Goal: Information Seeking & Learning: Understand process/instructions

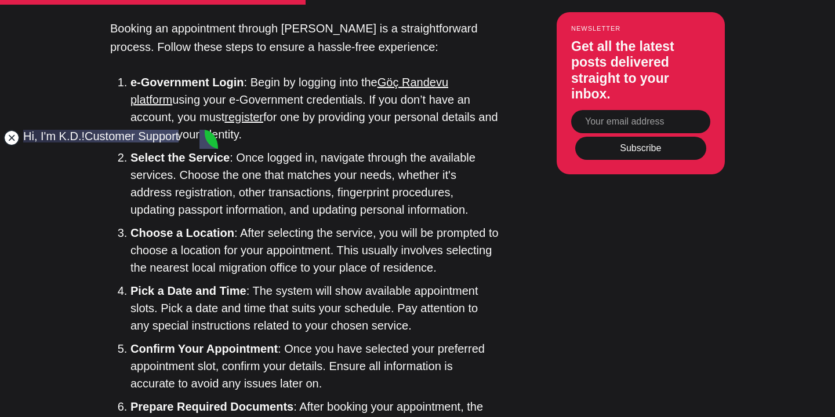
click at [9, 134] on jdiv at bounding box center [11, 138] width 16 height 16
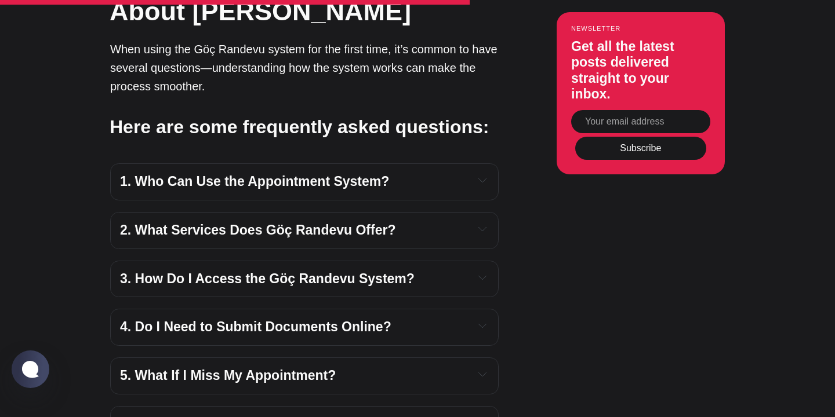
scroll to position [2559, 0]
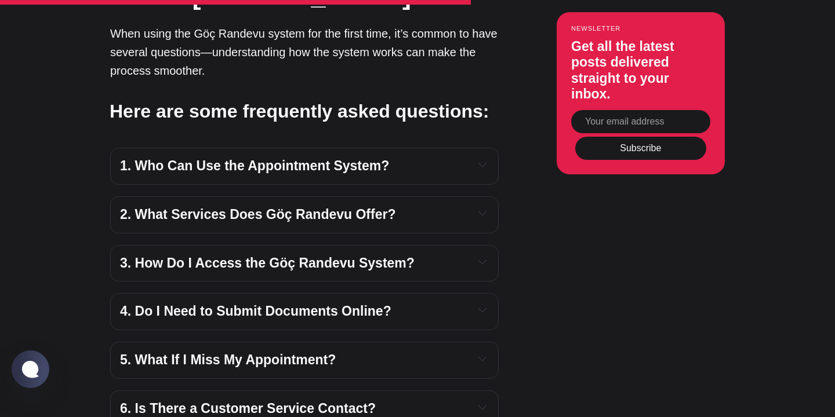
click at [388, 352] on h4 "5. What If I Miss My Appointment?" at bounding box center [292, 360] width 344 height 17
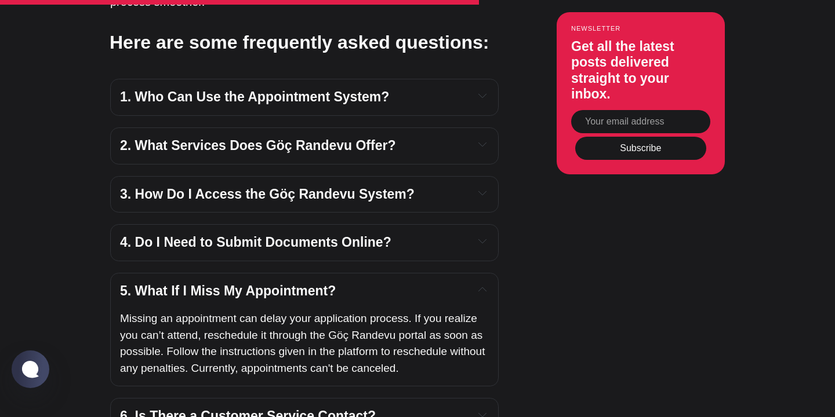
scroll to position [2635, 0]
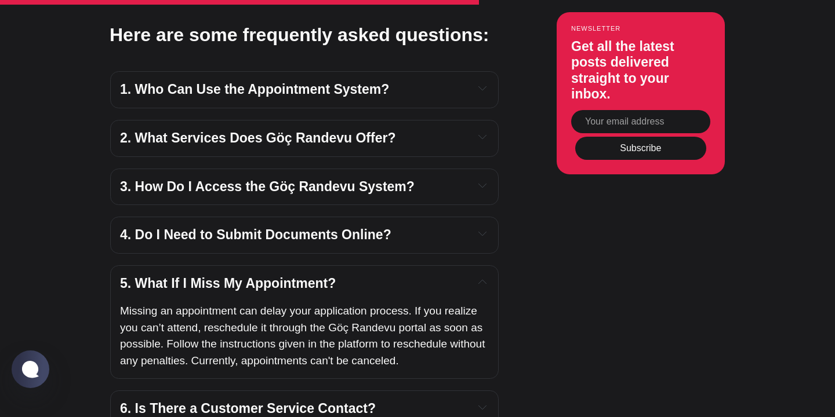
click at [284, 303] on p "Missing an appointment can delay your application process. If you realize you c…" at bounding box center [304, 336] width 369 height 66
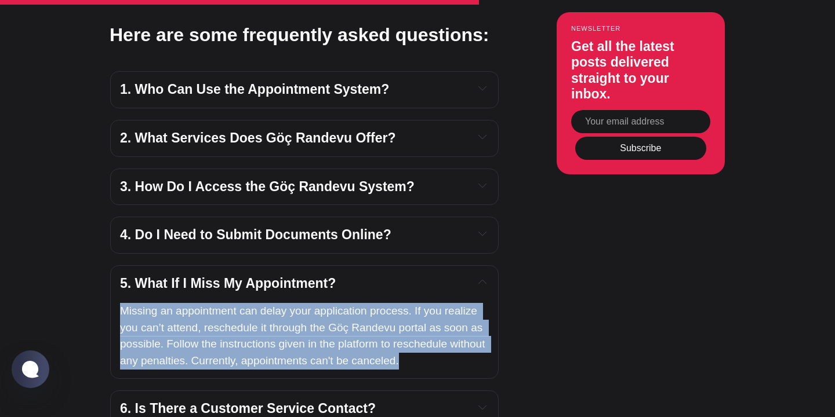
click at [284, 303] on p "Missing an appointment can delay your application process. If you realize you c…" at bounding box center [304, 336] width 369 height 66
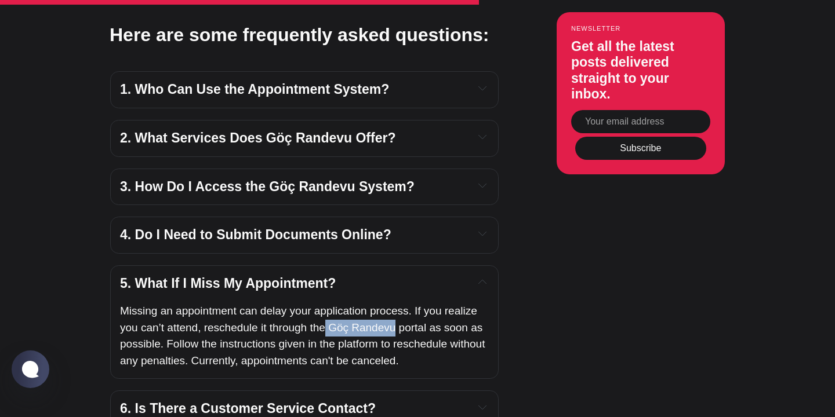
drag, startPoint x: 328, startPoint y: 285, endPoint x: 394, endPoint y: 286, distance: 66.1
click at [394, 305] on span "Missing an appointment can delay your application process. If you realize you c…" at bounding box center [304, 336] width 368 height 62
copy span "Göç Randevu"
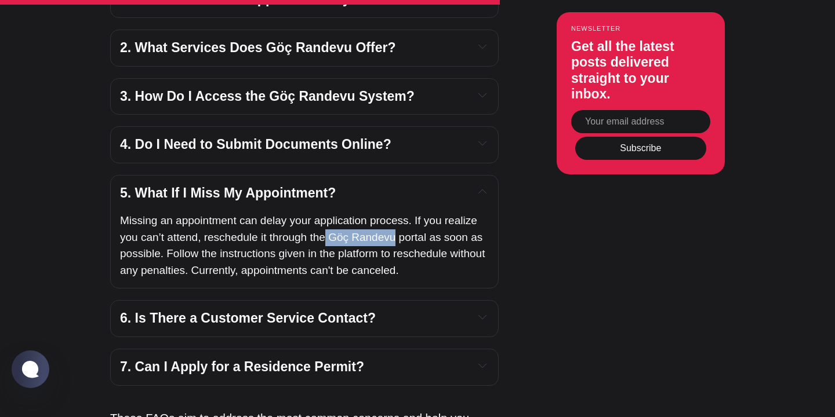
scroll to position [2728, 0]
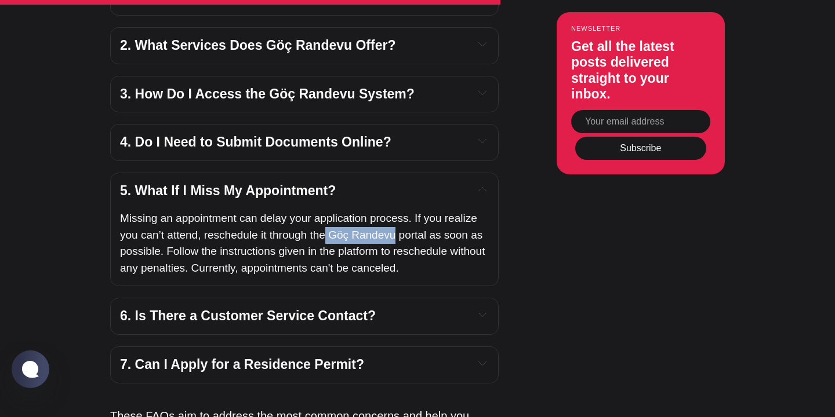
click at [373, 357] on h4 "7. Can I Apply for a Residence Permit?" at bounding box center [292, 365] width 344 height 17
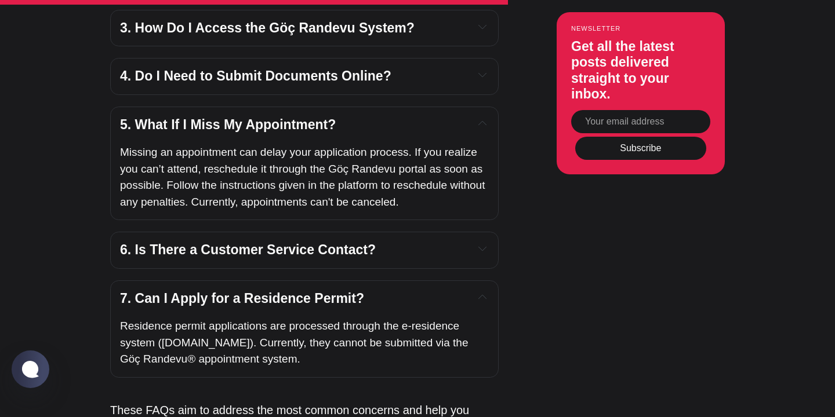
scroll to position [0, 0]
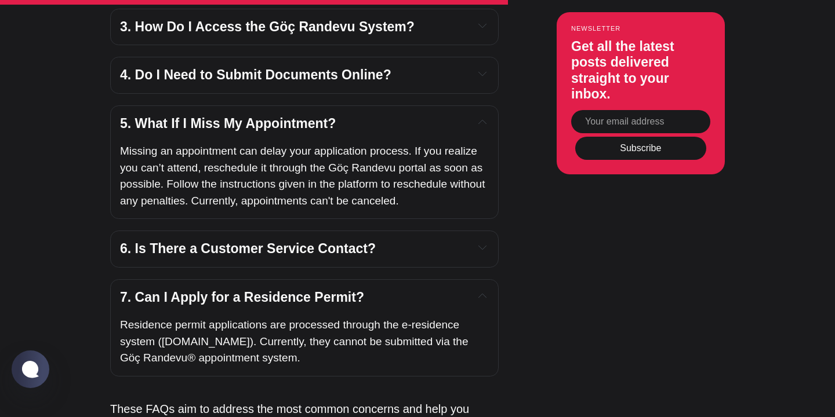
click at [408, 279] on div "7. Can I Apply for a Residence Permit? Residence permit applications are proces…" at bounding box center [304, 327] width 388 height 97
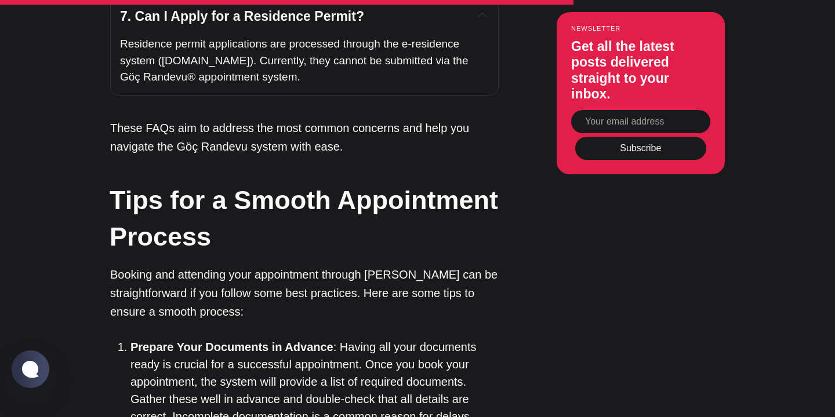
scroll to position [3077, 0]
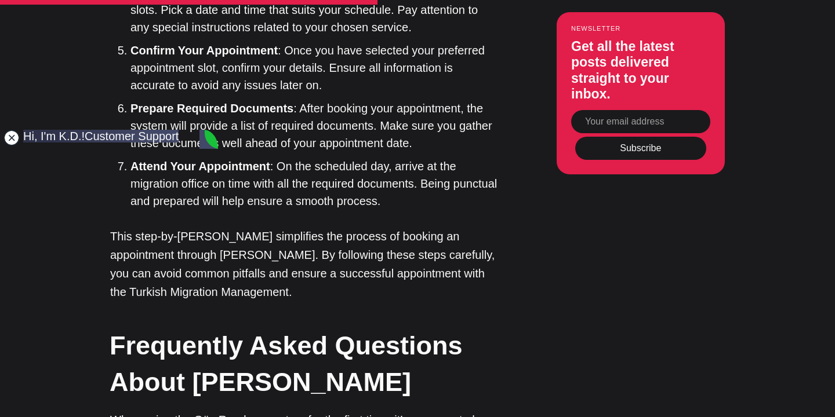
click at [9, 139] on jdiv at bounding box center [11, 138] width 16 height 16
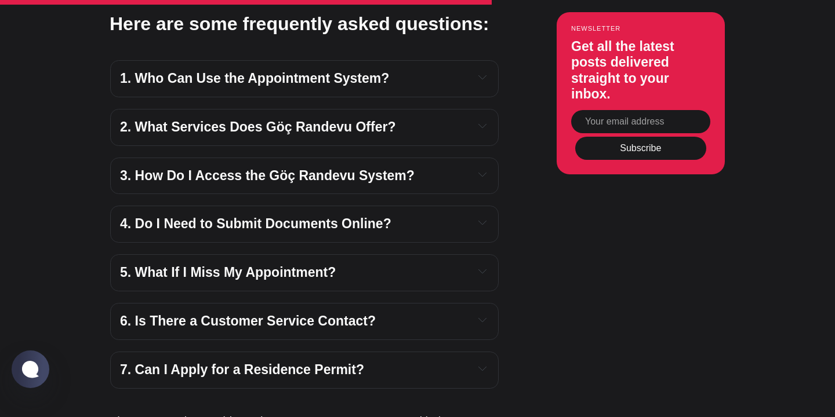
click at [355, 264] on h4 "5. What If I Miss My Appointment?" at bounding box center [292, 272] width 344 height 17
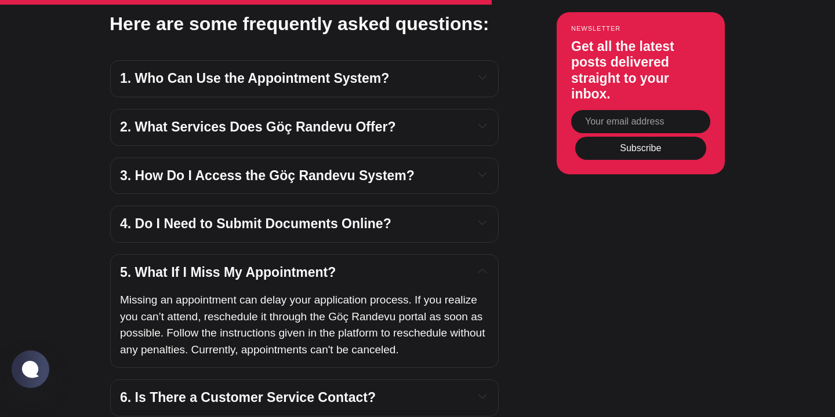
click at [421, 264] on h4 "5. What If I Miss My Appointment?" at bounding box center [292, 272] width 344 height 17
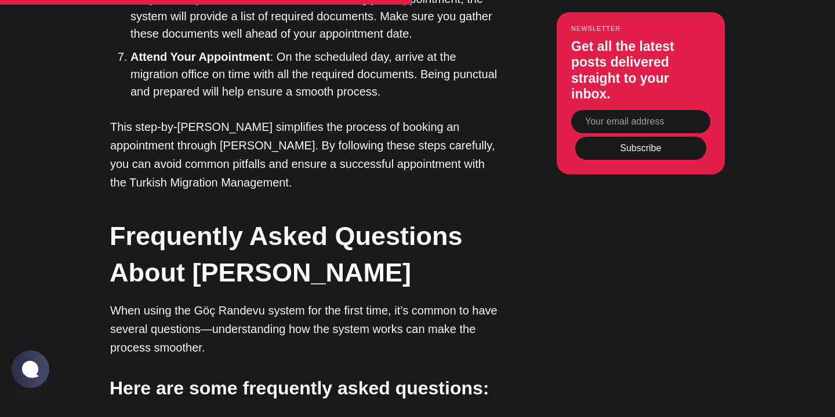
scroll to position [2277, 0]
